Goal: Information Seeking & Learning: Learn about a topic

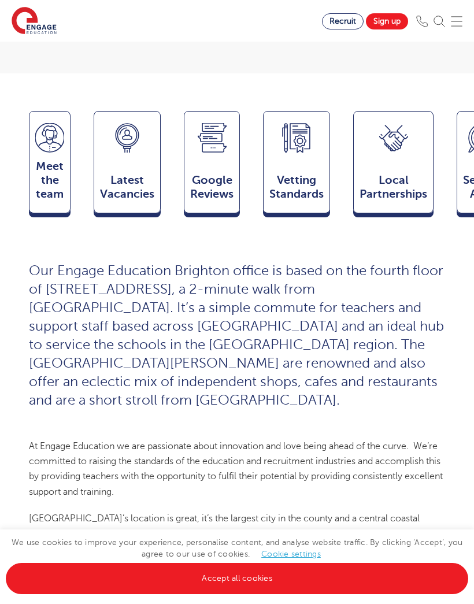
click at [121, 182] on span "Latest Vacancies" at bounding box center [127, 187] width 54 height 28
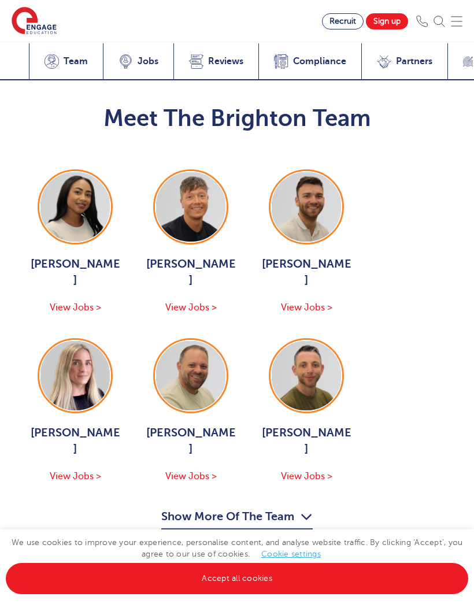
scroll to position [1757, 0]
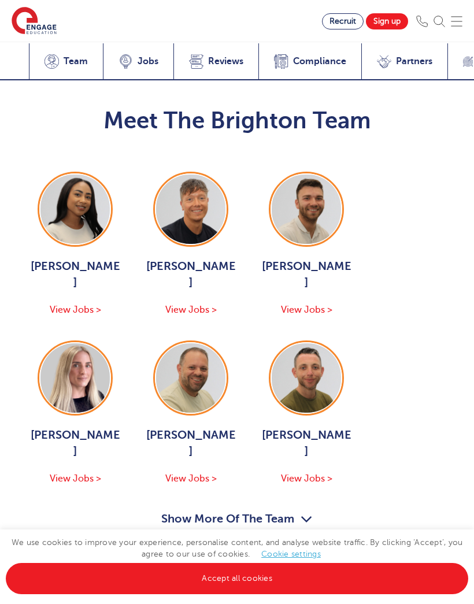
click at [191, 304] on span "View Jobs >" at bounding box center [190, 309] width 51 height 10
click at [69, 189] on img at bounding box center [74, 208] width 69 height 69
click at [295, 196] on img at bounding box center [305, 208] width 69 height 69
click at [183, 354] on img at bounding box center [190, 377] width 69 height 69
click at [188, 350] on img at bounding box center [190, 377] width 69 height 69
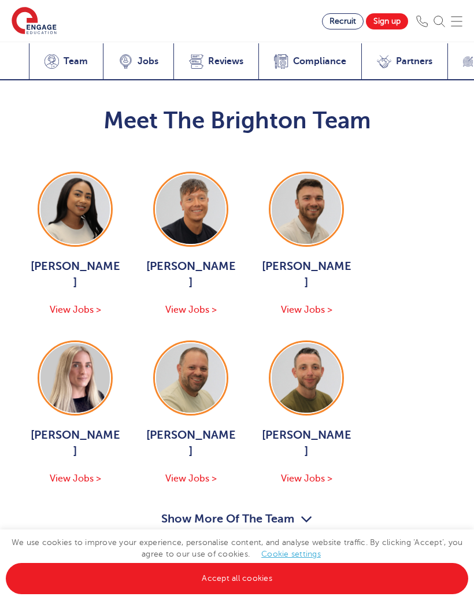
click at [305, 356] on img at bounding box center [305, 377] width 69 height 69
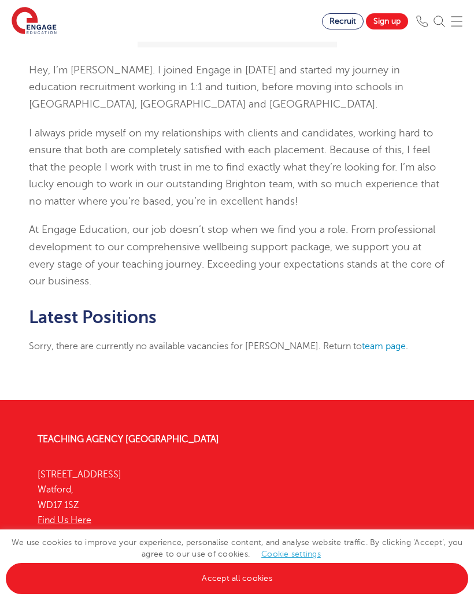
scroll to position [409, 0]
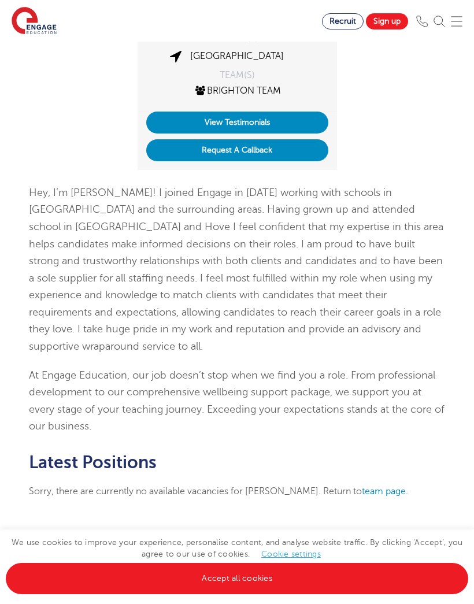
scroll to position [275, 0]
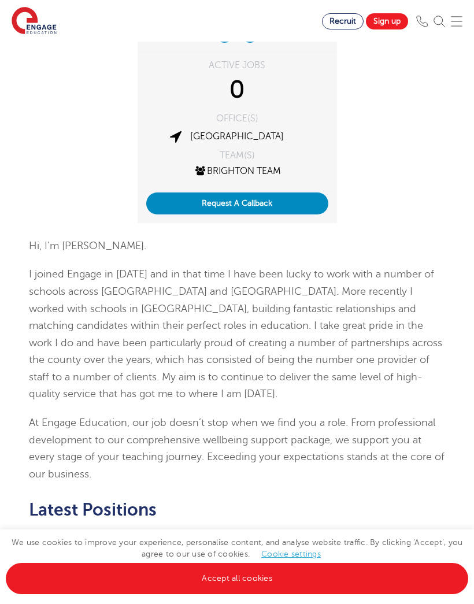
scroll to position [187, 0]
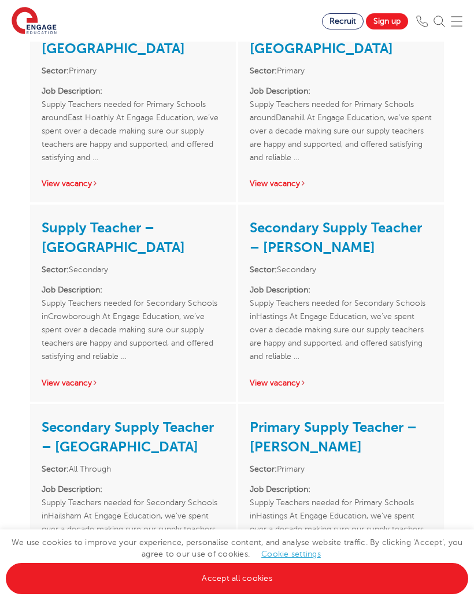
scroll to position [945, 0]
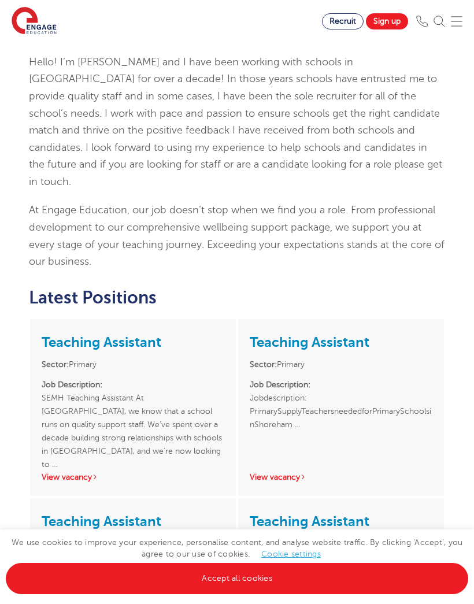
scroll to position [337, 0]
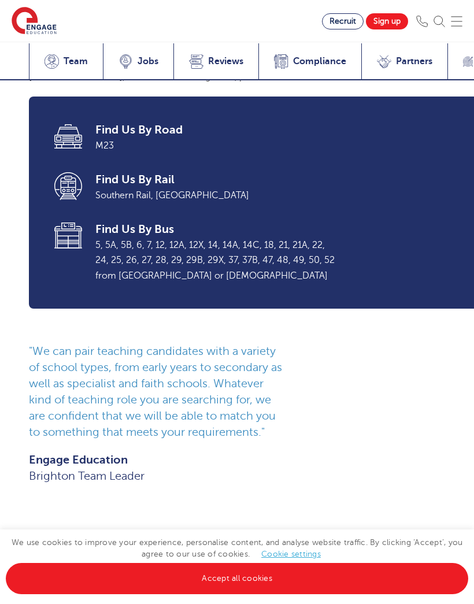
scroll to position [1013, 0]
